Goal: Navigation & Orientation: Find specific page/section

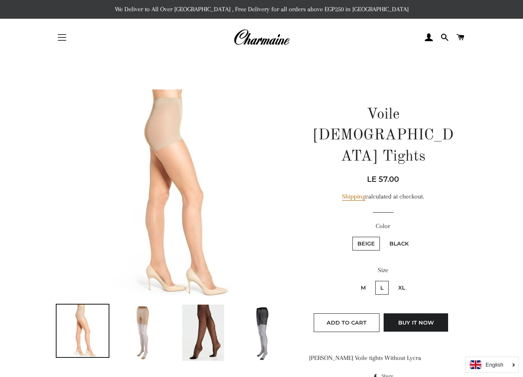
click at [58, 33] on button "Site navigation" at bounding box center [62, 37] width 21 height 21
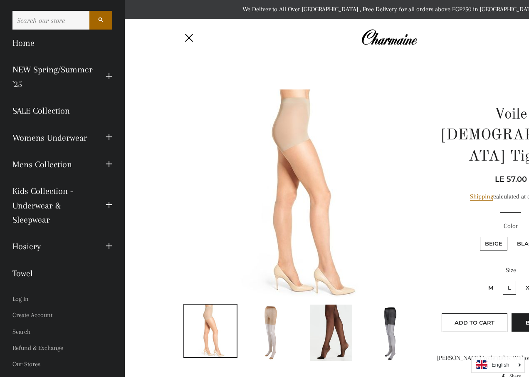
scroll to position [12, 0]
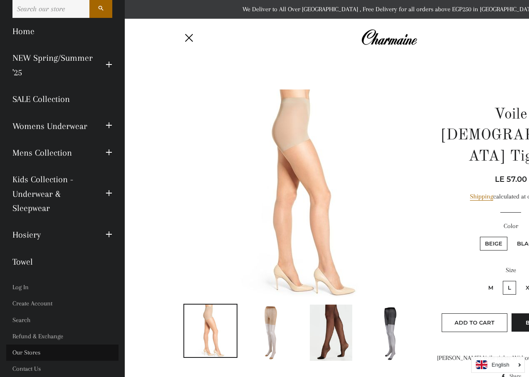
click at [41, 350] on link "Our Stores" at bounding box center [62, 353] width 112 height 16
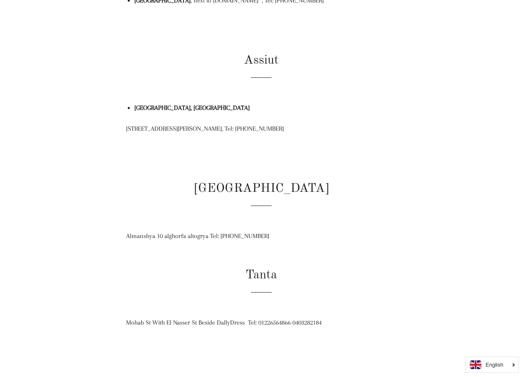
scroll to position [665, 0]
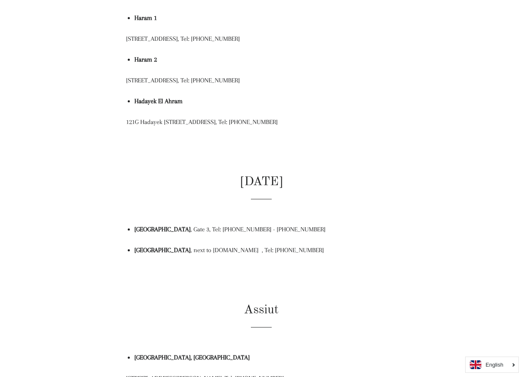
click at [8, 0] on main "Our Stores [GEOGRAPHIC_DATA] [GEOGRAPHIC_DATA] [STREET_ADDRESS], opposite [GEOG…" at bounding box center [261, 117] width 523 height 1453
